Goal: Task Accomplishment & Management: Use online tool/utility

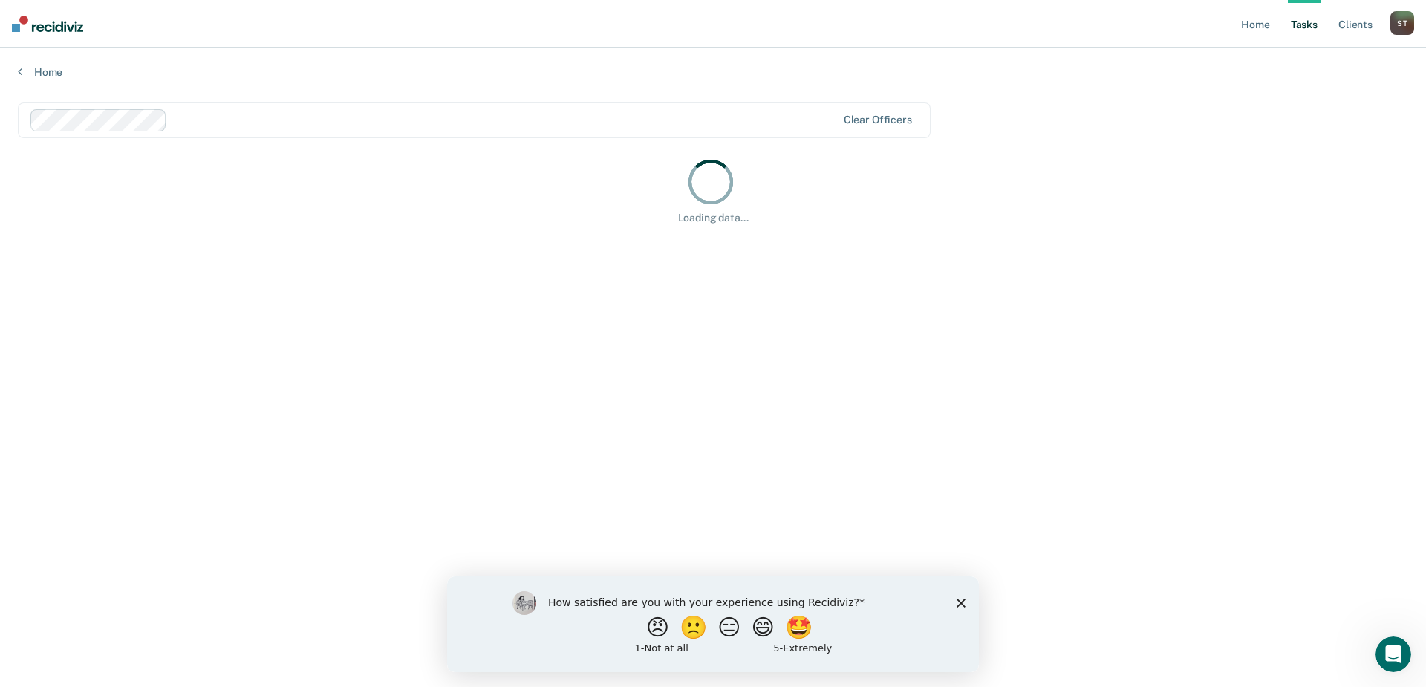
click at [960, 604] on polygon "Close survey" at bounding box center [961, 602] width 9 height 9
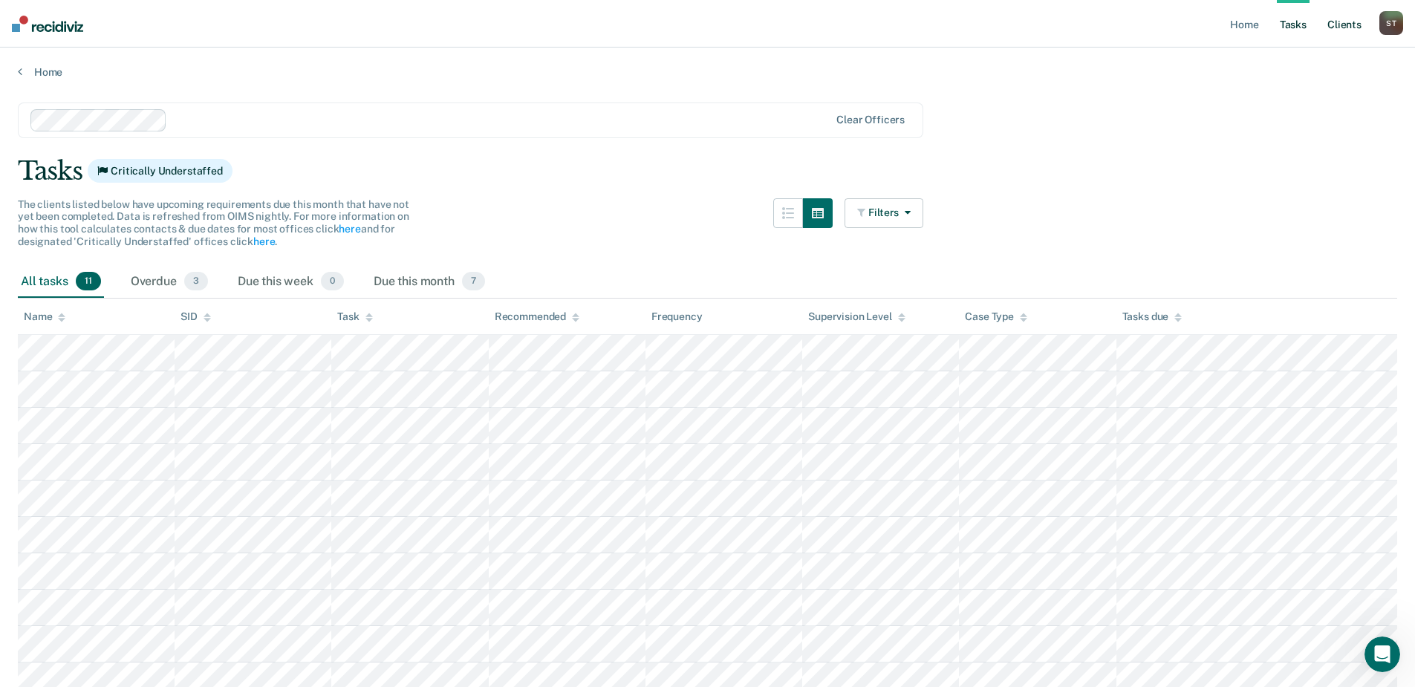
click at [1347, 24] on link "Client s" at bounding box center [1344, 24] width 40 height 48
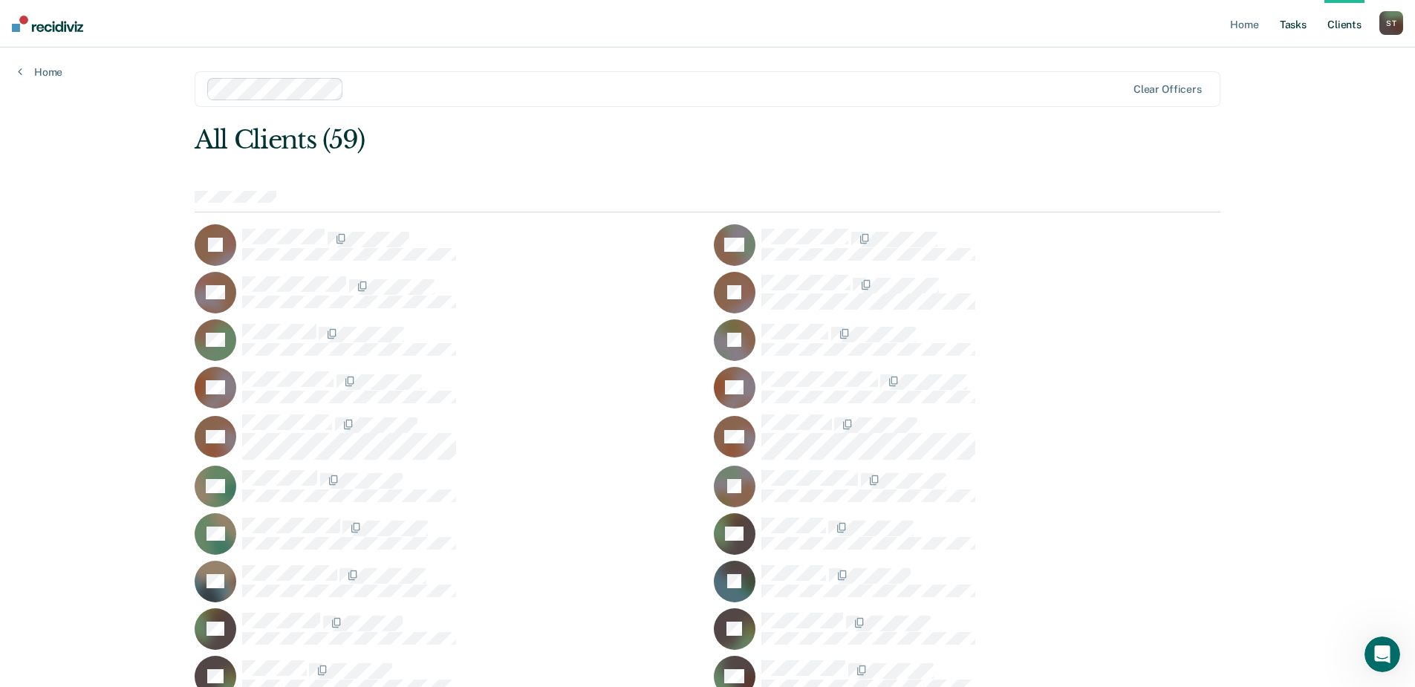
click at [1299, 22] on link "Tasks" at bounding box center [1293, 24] width 33 height 48
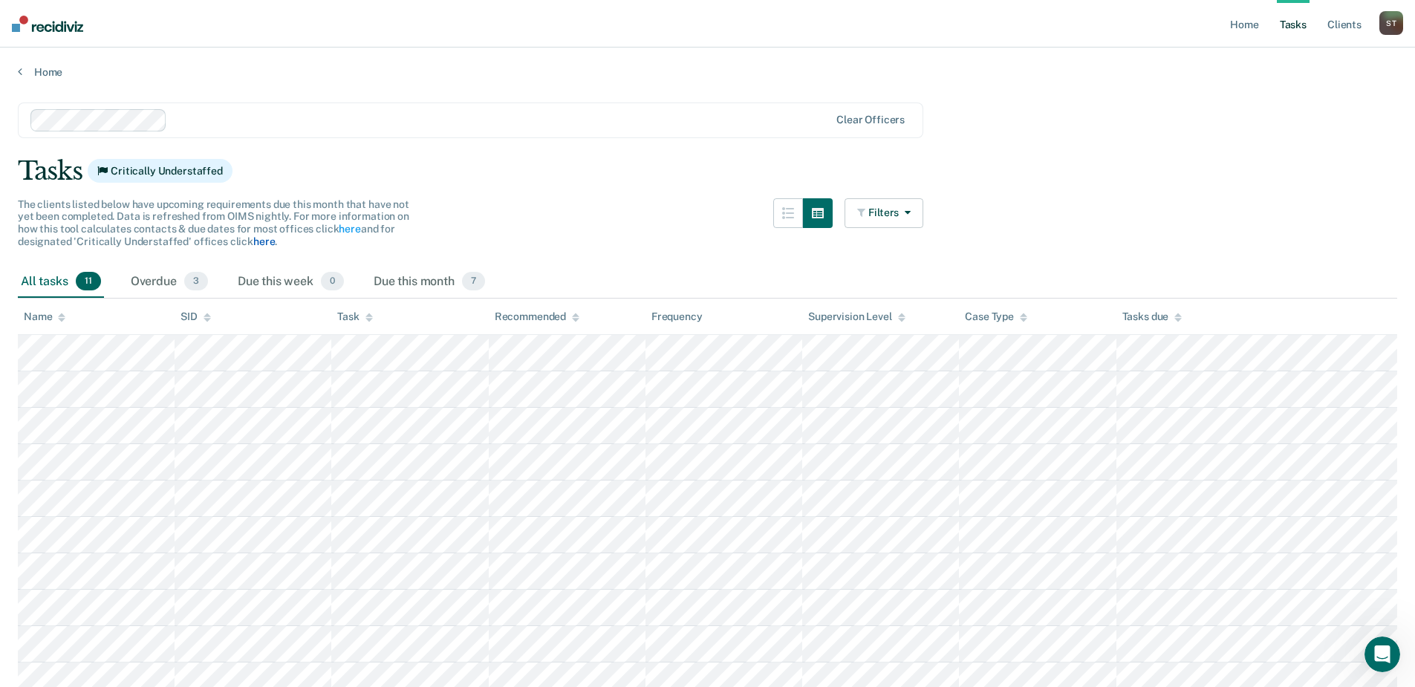
click at [260, 241] on link "here" at bounding box center [264, 241] width 22 height 12
click at [345, 227] on link "here" at bounding box center [350, 229] width 22 height 12
click at [999, 319] on div "Case Type" at bounding box center [996, 316] width 62 height 13
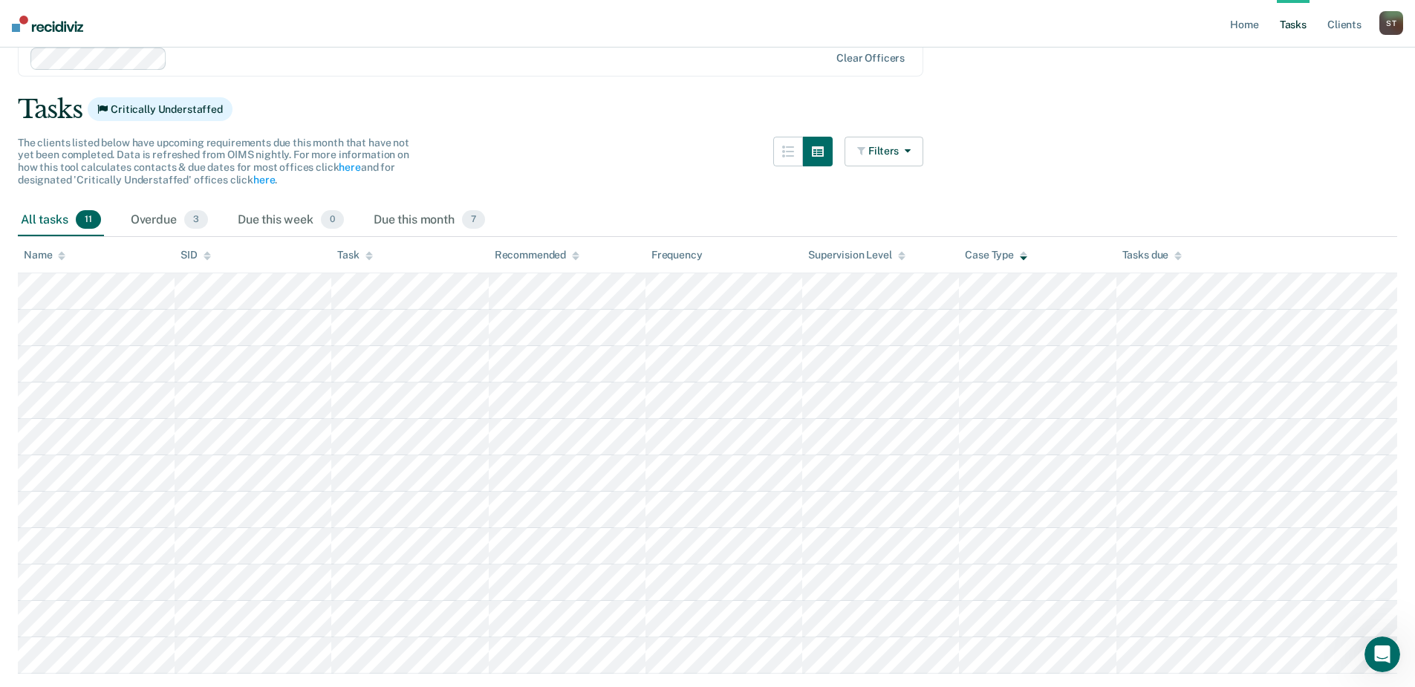
scroll to position [108, 0]
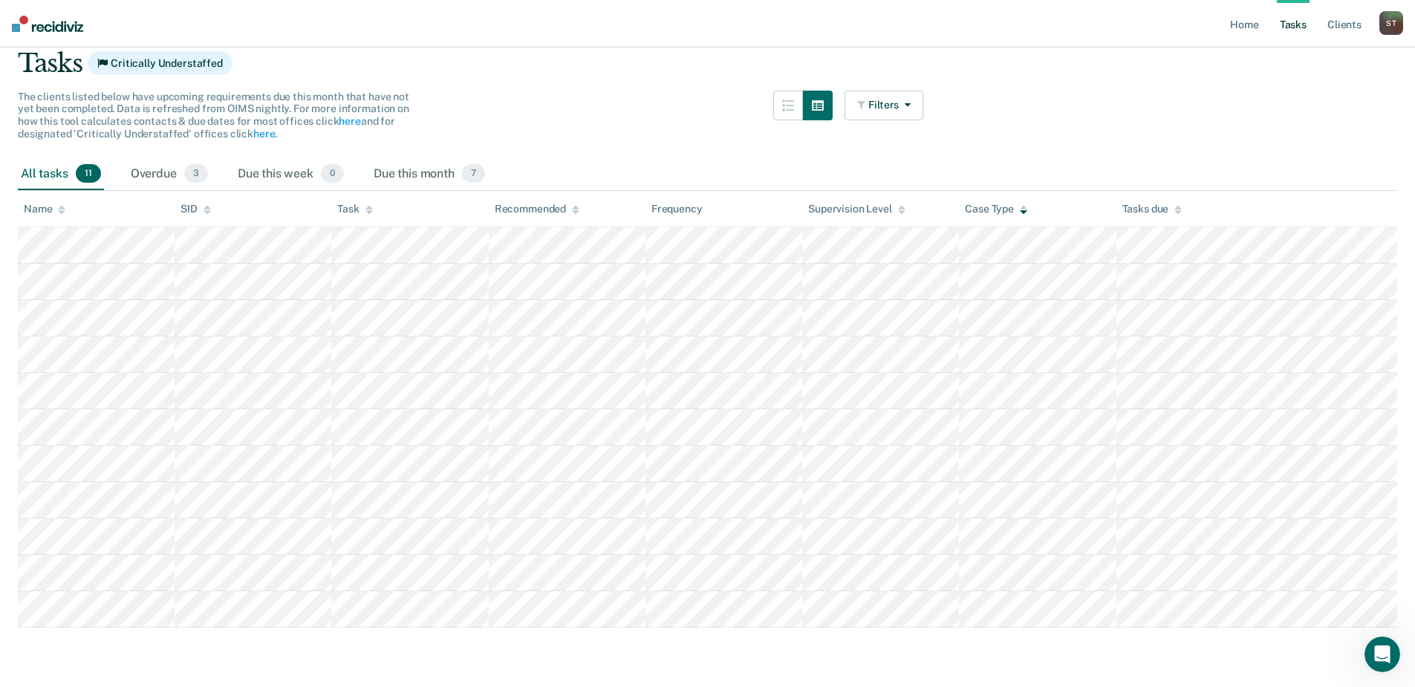
click at [1003, 206] on div "Case Type" at bounding box center [996, 209] width 62 height 13
click at [419, 169] on div "Due this month 7" at bounding box center [429, 174] width 117 height 33
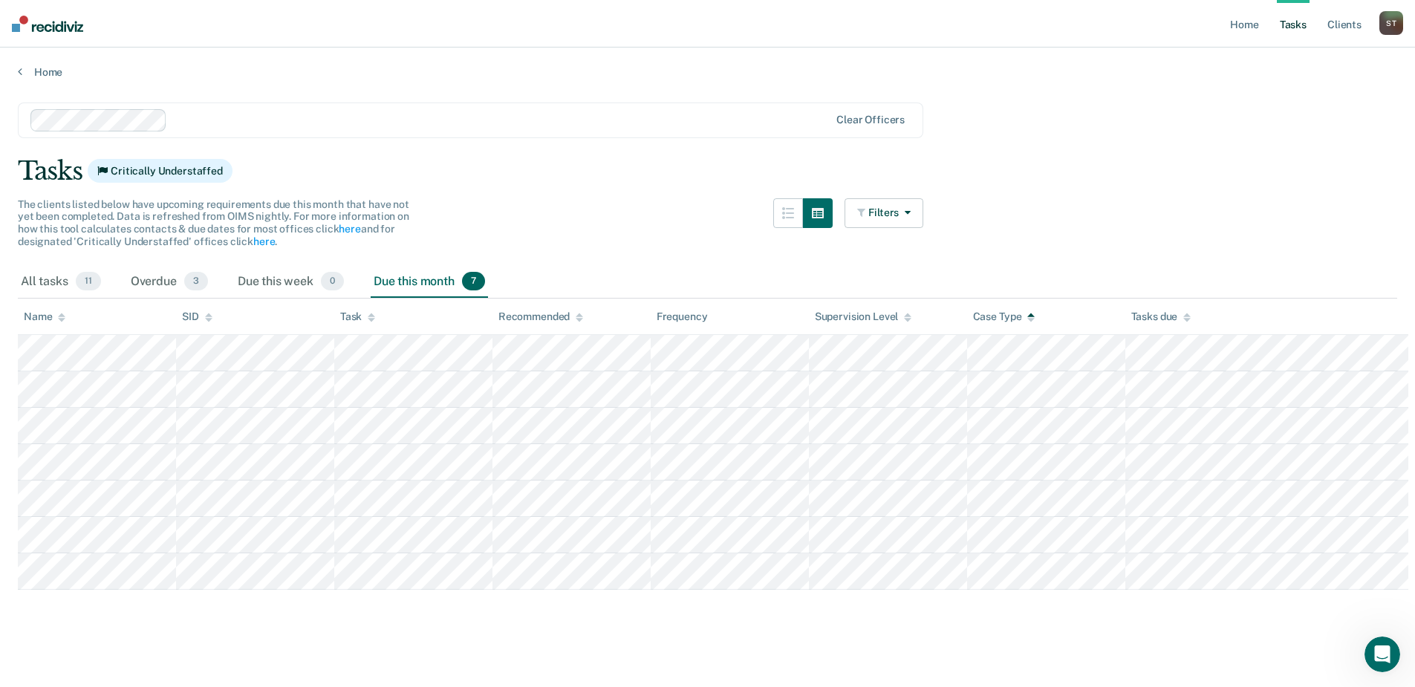
scroll to position [0, 0]
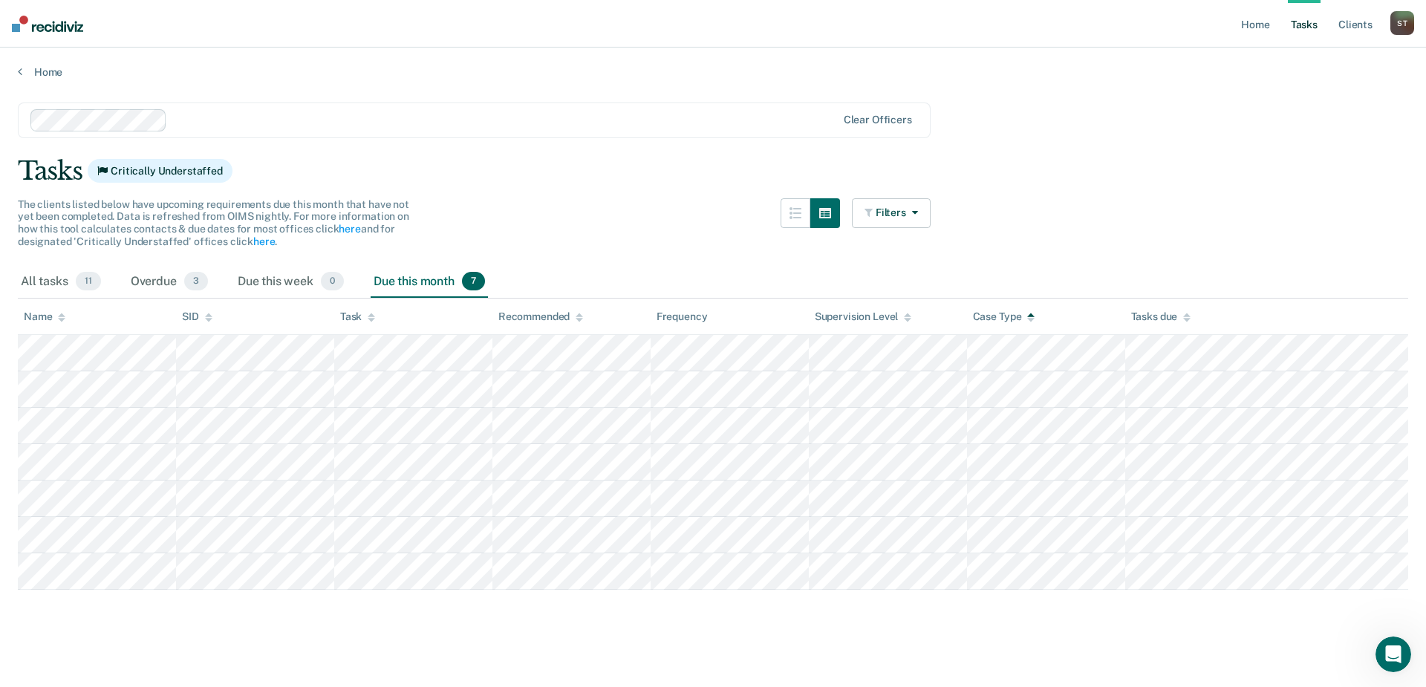
click at [408, 279] on div "Due this month 7" at bounding box center [429, 282] width 117 height 33
click at [48, 285] on div "All tasks 11" at bounding box center [61, 282] width 86 height 33
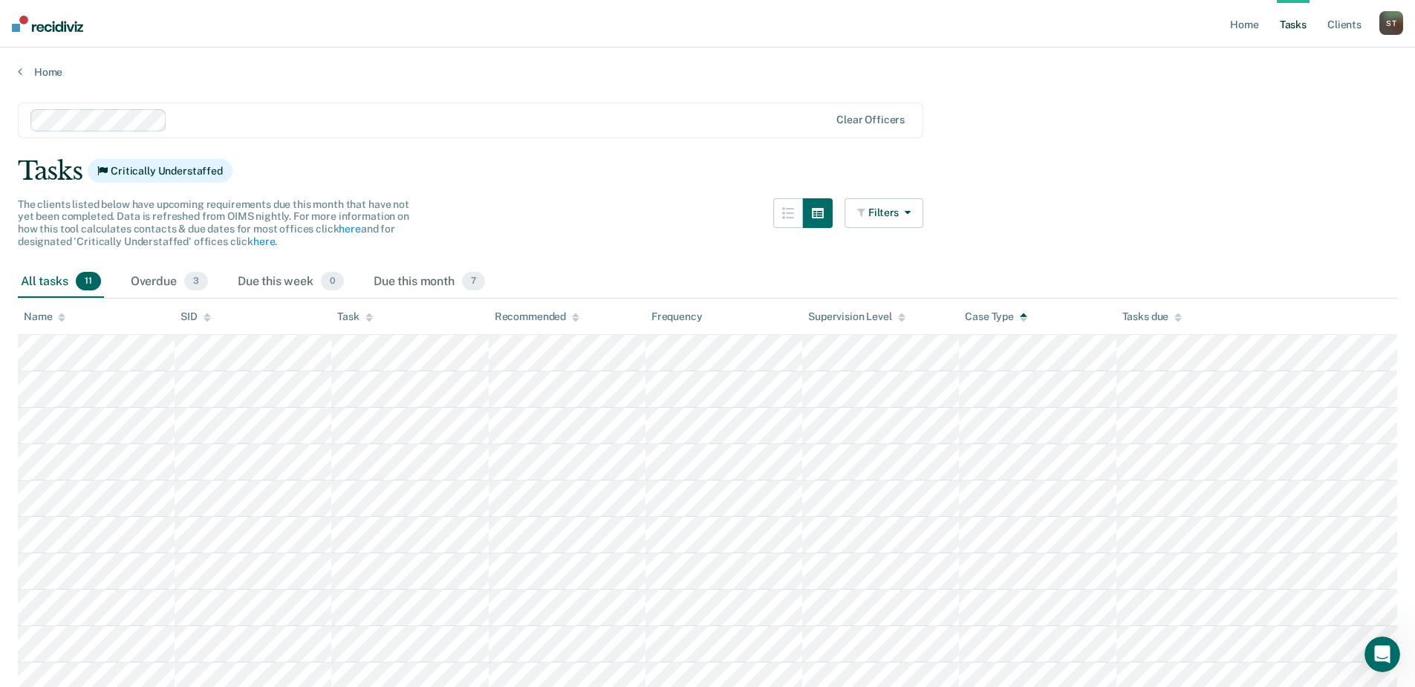
scroll to position [108, 0]
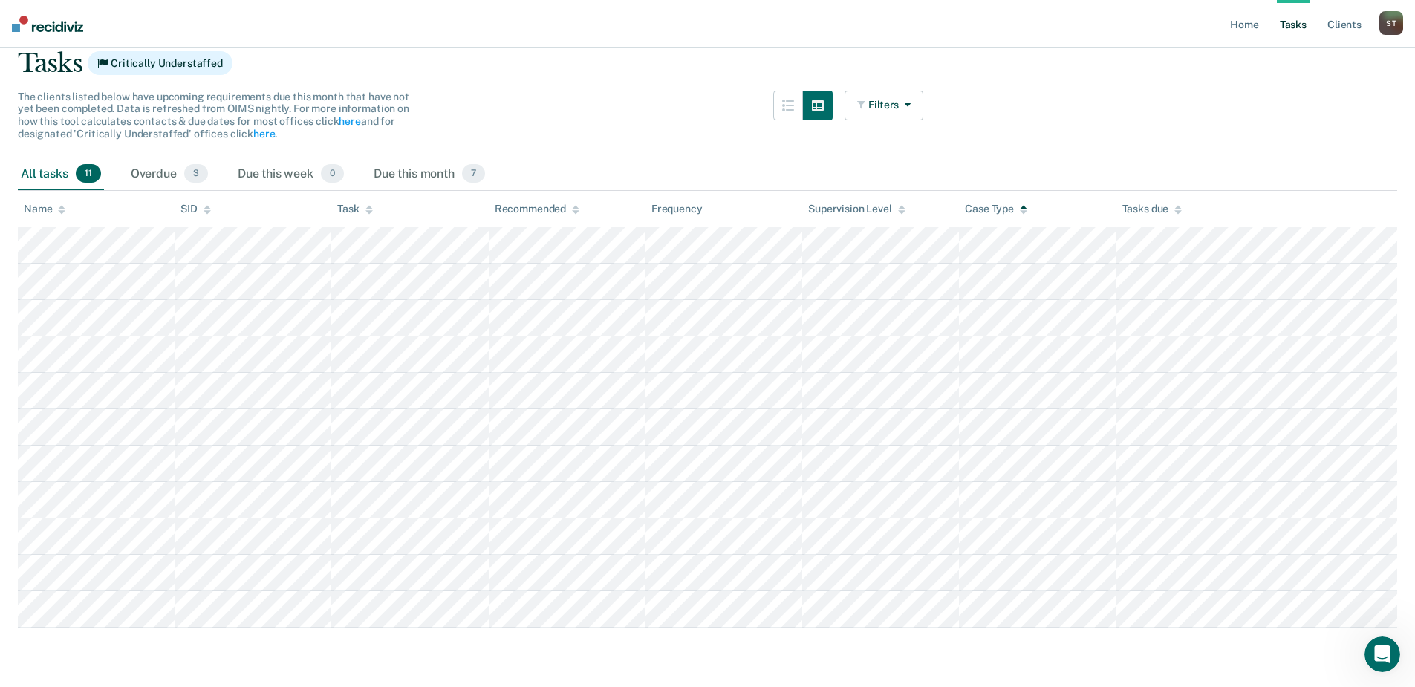
click at [351, 212] on div "Task" at bounding box center [354, 209] width 35 height 13
click at [583, 88] on main "Clear officers Tasks Critically Understaffed The clients listed below have upco…" at bounding box center [707, 327] width 1415 height 712
click at [794, 105] on icon "button" at bounding box center [788, 106] width 12 height 12
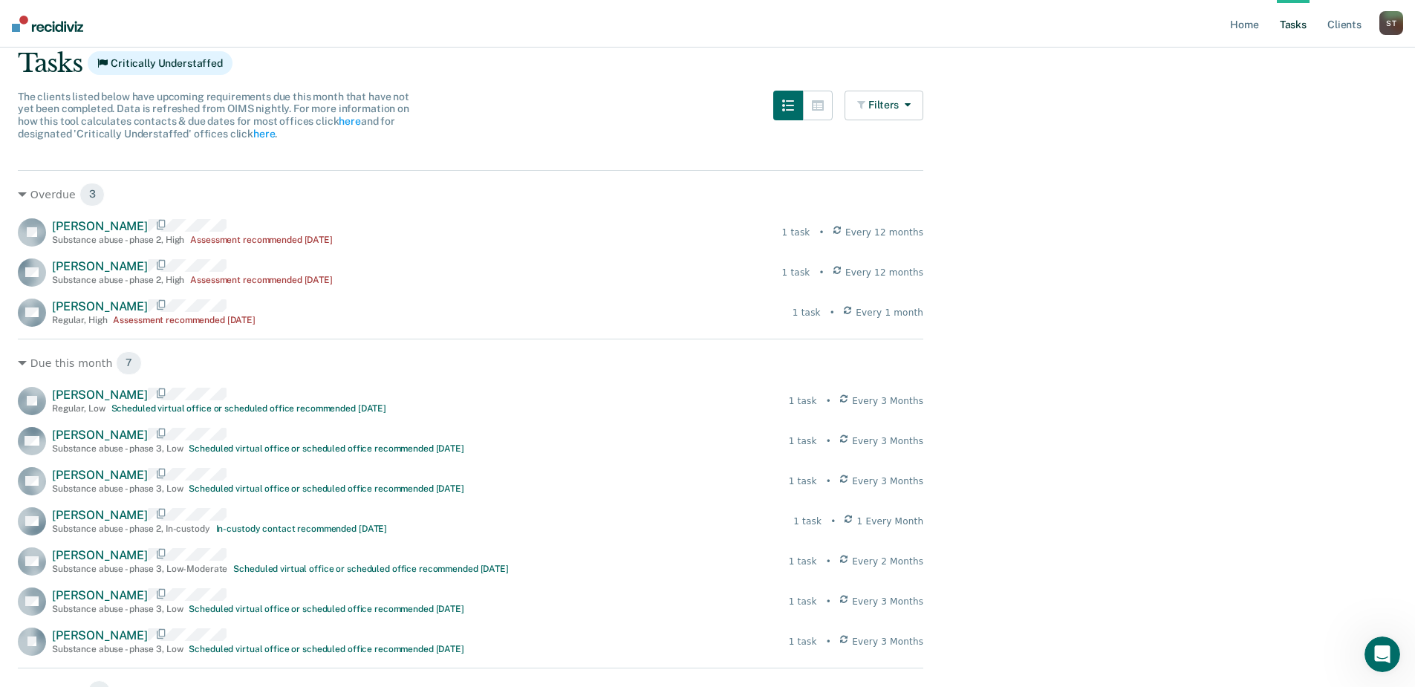
click at [503, 86] on main "Clear officers Tasks Critically Understaffed The clients listed below have upco…" at bounding box center [707, 385] width 1415 height 828
